Goal: Transaction & Acquisition: Purchase product/service

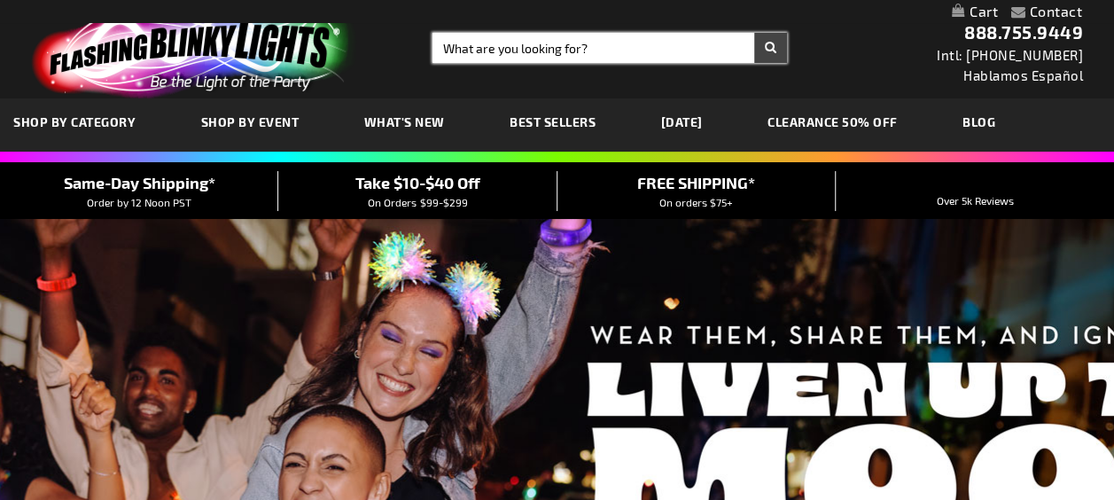
click at [591, 43] on input "Search" at bounding box center [609, 48] width 354 height 30
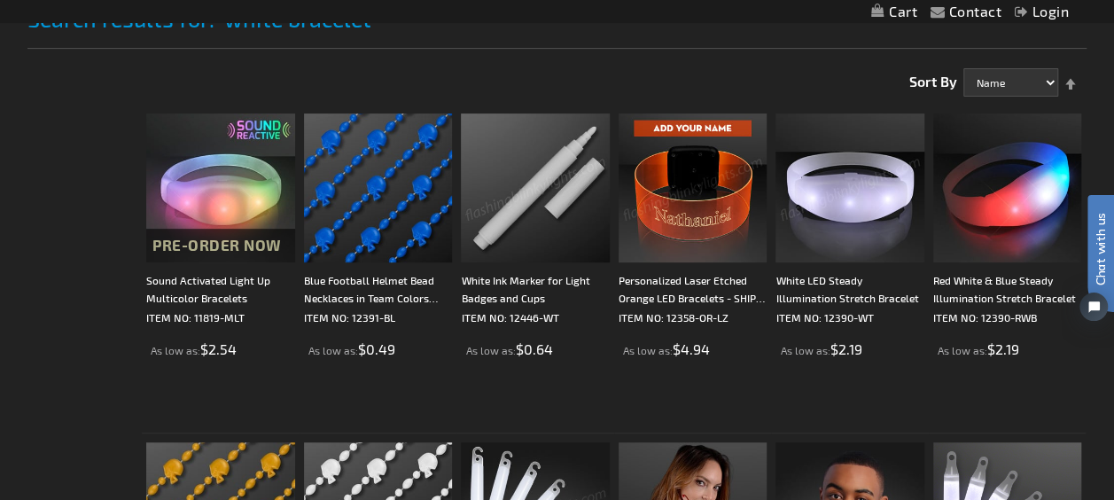
click at [829, 197] on img at bounding box center [849, 187] width 149 height 149
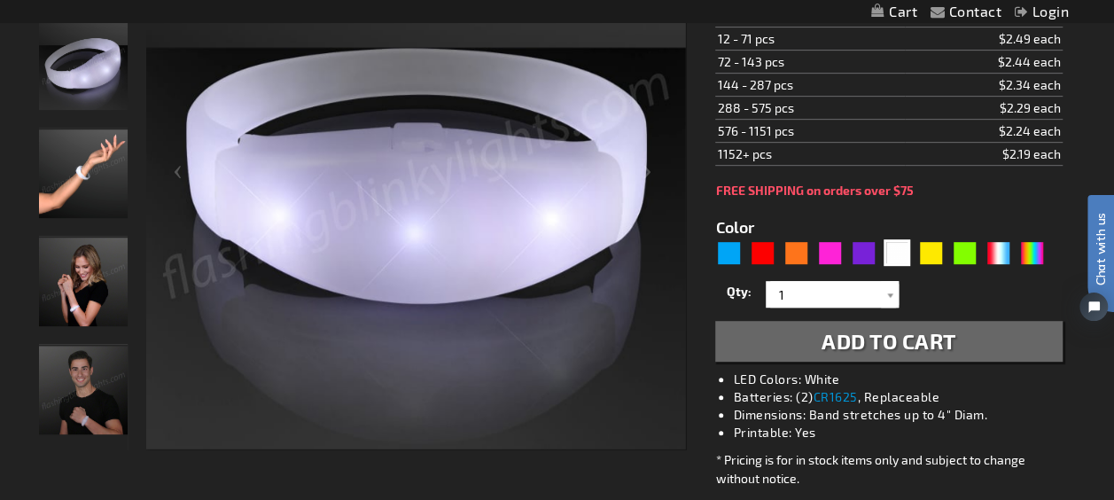
scroll to position [350, 0]
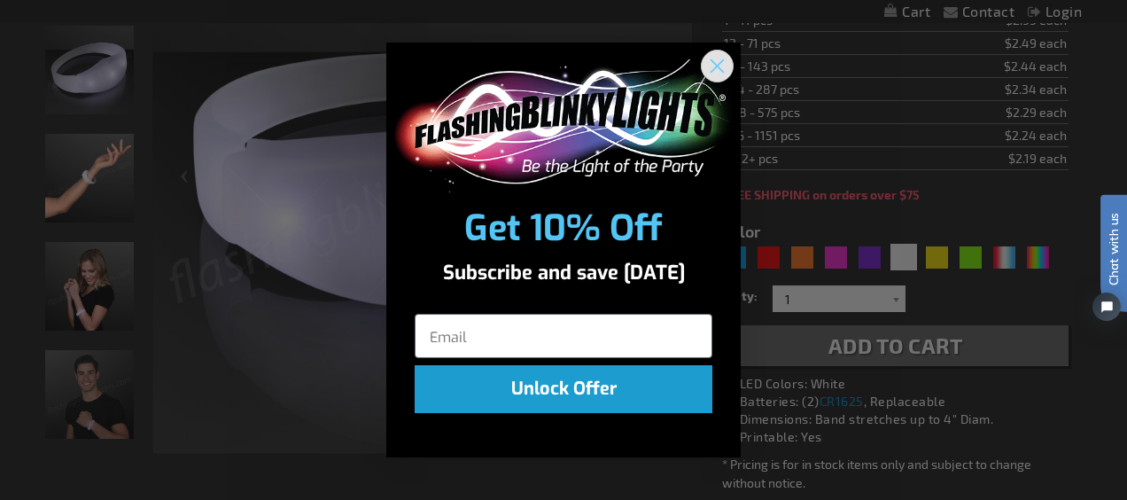
click at [713, 65] on circle "Close dialog" at bounding box center [717, 65] width 29 height 29
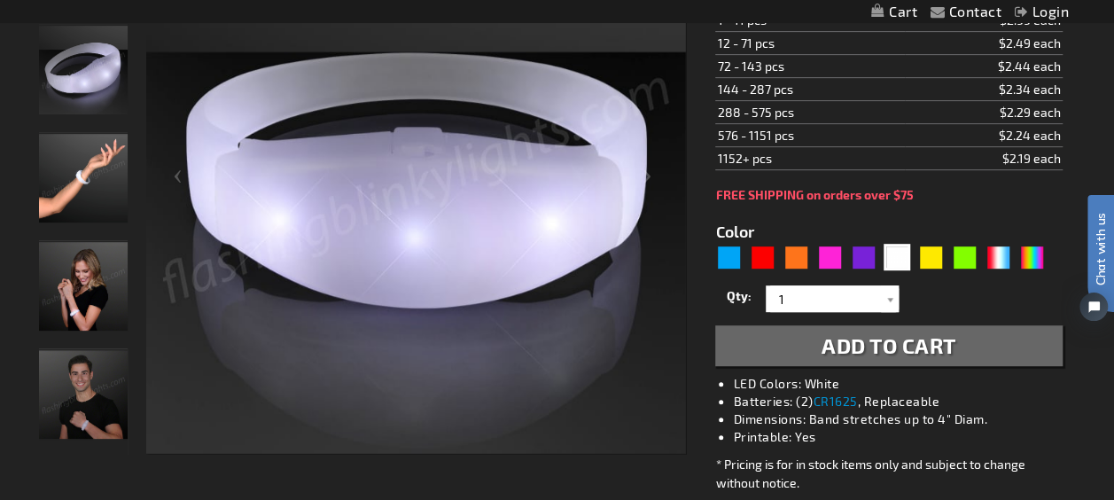
scroll to position [0, 0]
